Goal: Navigation & Orientation: Find specific page/section

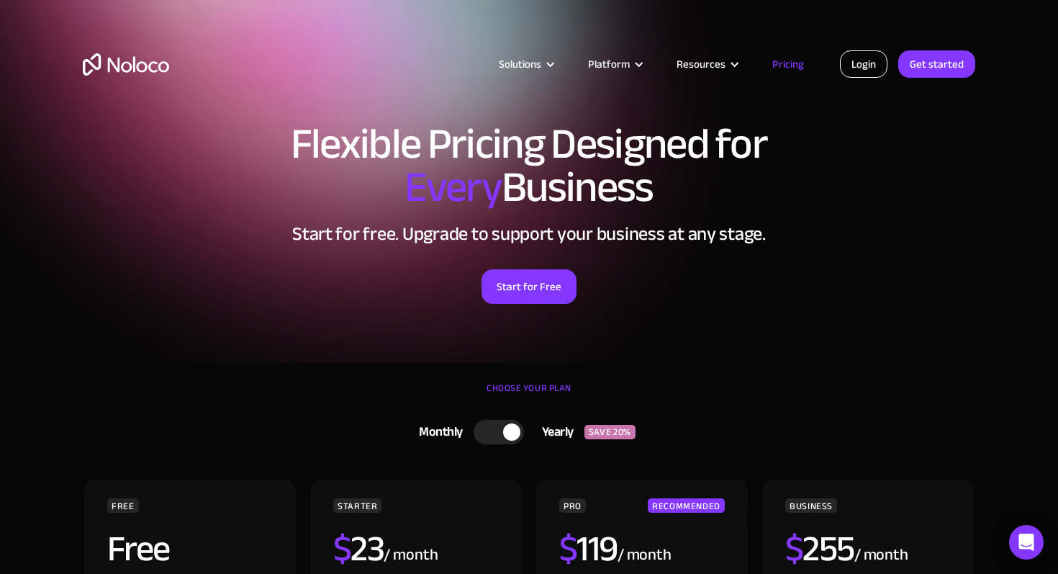
click at [845, 56] on link "Login" at bounding box center [864, 63] width 48 height 27
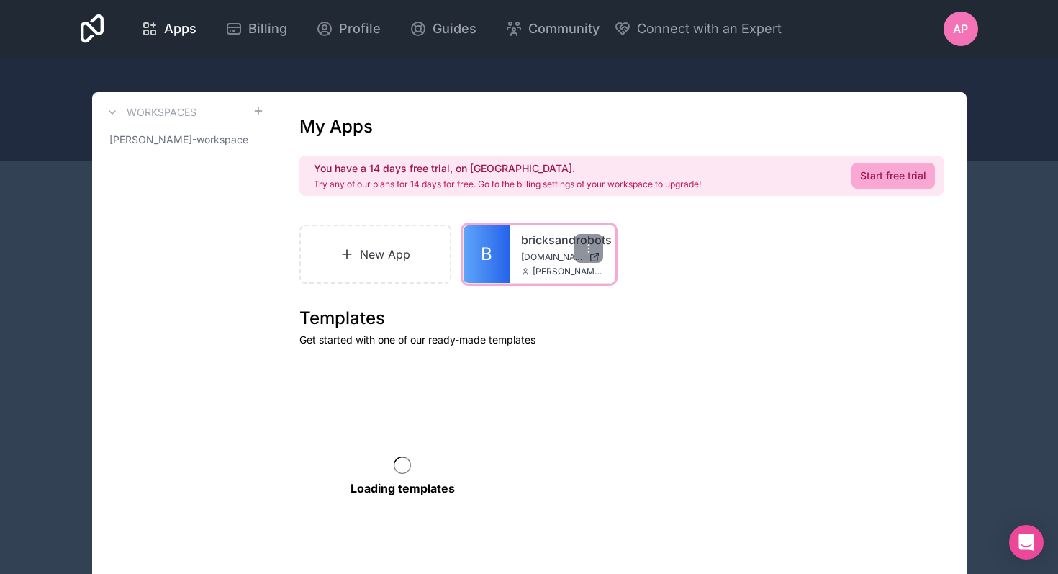
click at [568, 255] on span "bricksandrobots.noloco.co" at bounding box center [552, 257] width 62 height 12
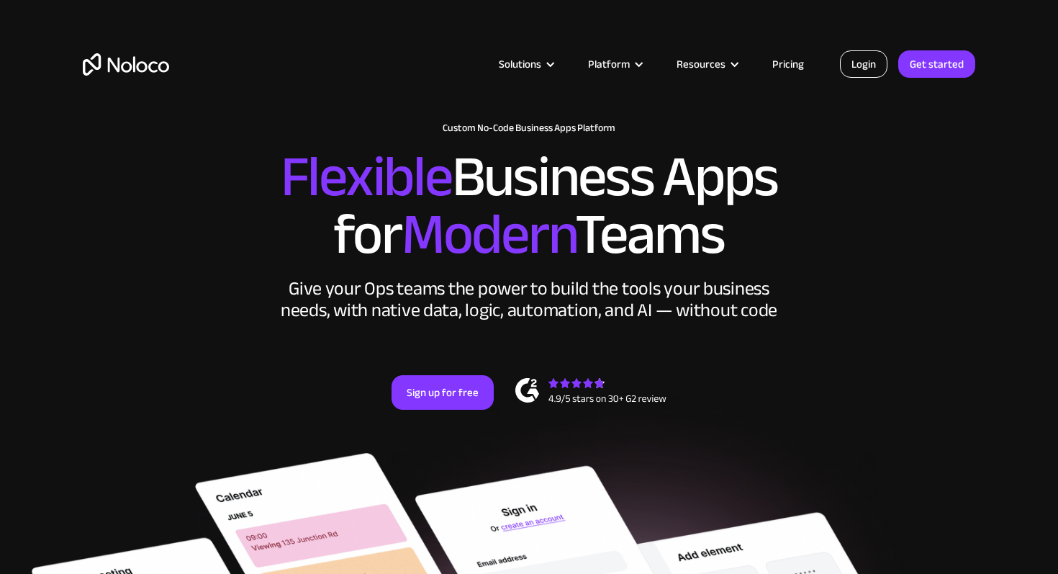
click at [871, 62] on link "Login" at bounding box center [864, 63] width 48 height 27
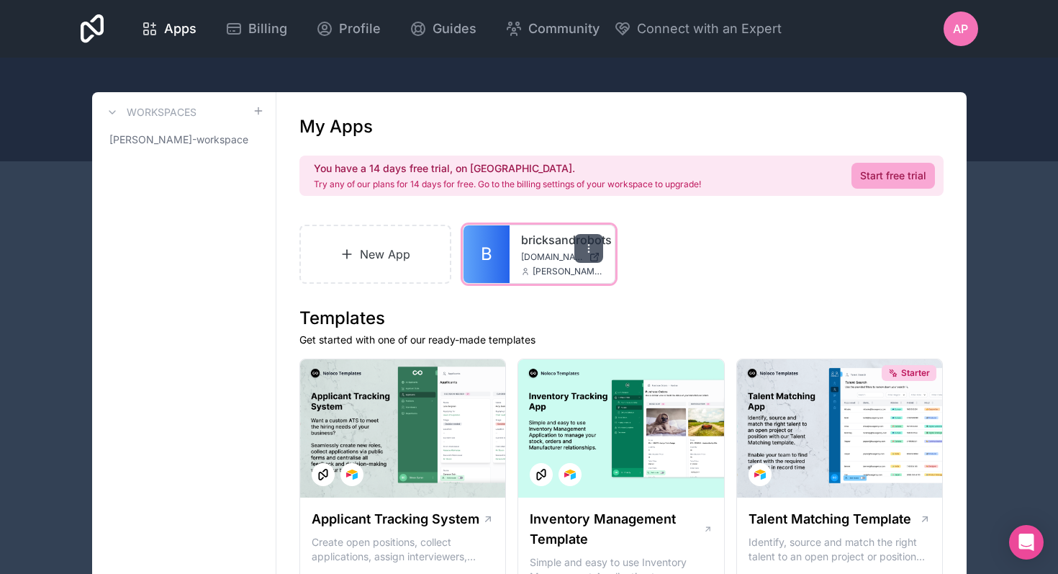
click at [590, 243] on icon at bounding box center [589, 249] width 12 height 12
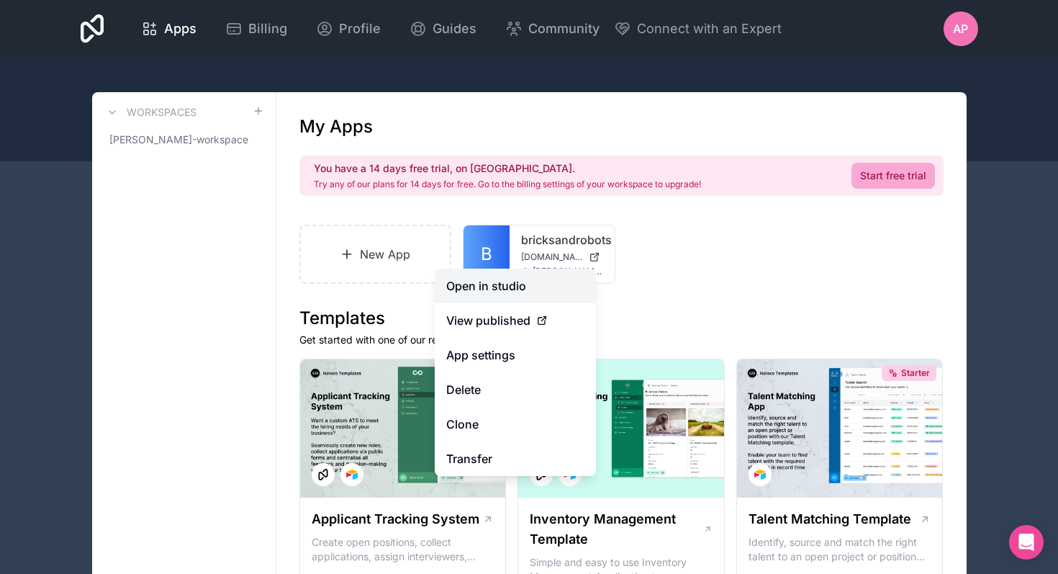
click at [532, 286] on link "Open in studio" at bounding box center [515, 285] width 161 height 35
